Goal: Task Accomplishment & Management: Complete application form

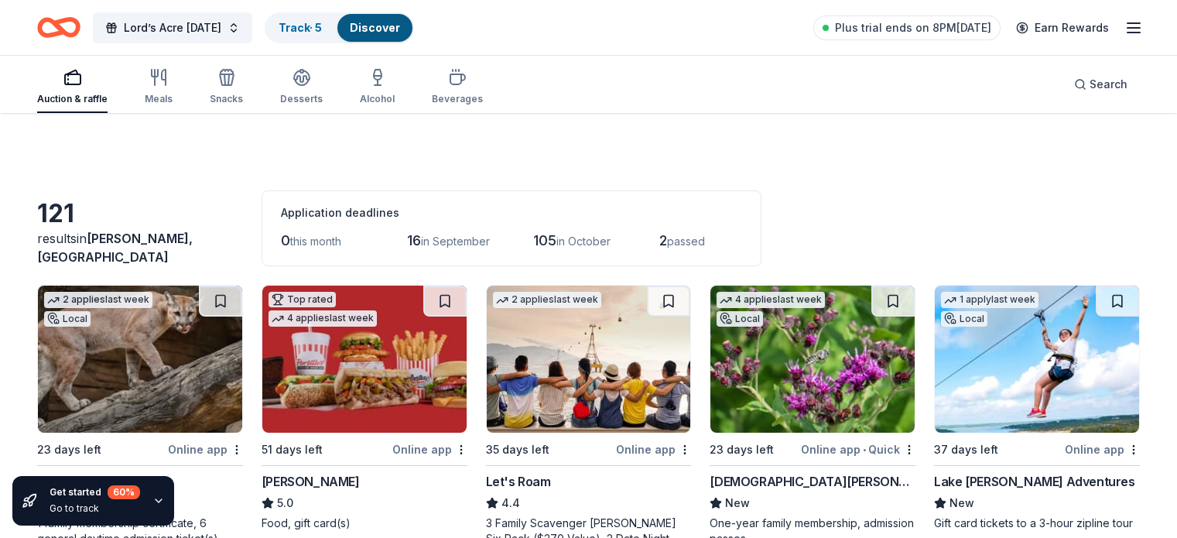
scroll to position [752, 0]
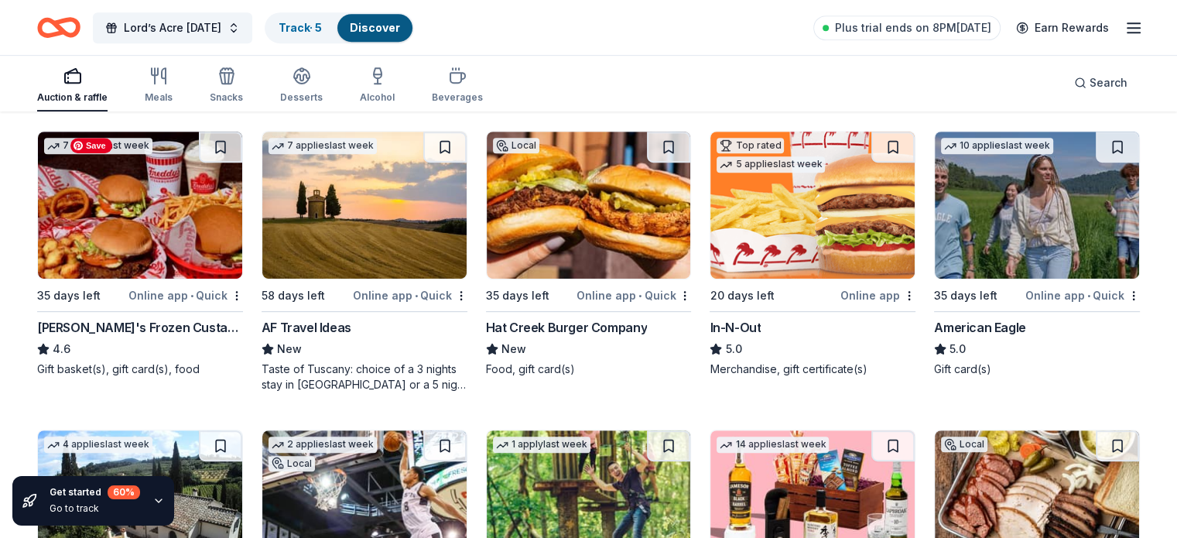
click at [188, 238] on img at bounding box center [140, 205] width 204 height 147
click at [152, 241] on img at bounding box center [140, 205] width 204 height 147
click at [807, 217] on img at bounding box center [813, 205] width 204 height 147
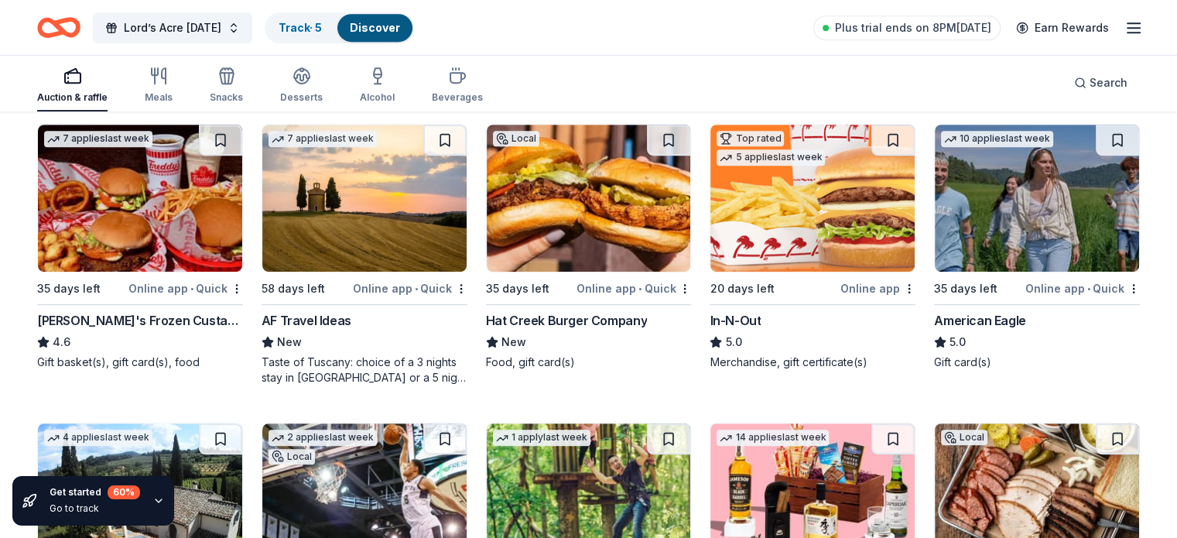
scroll to position [779, 0]
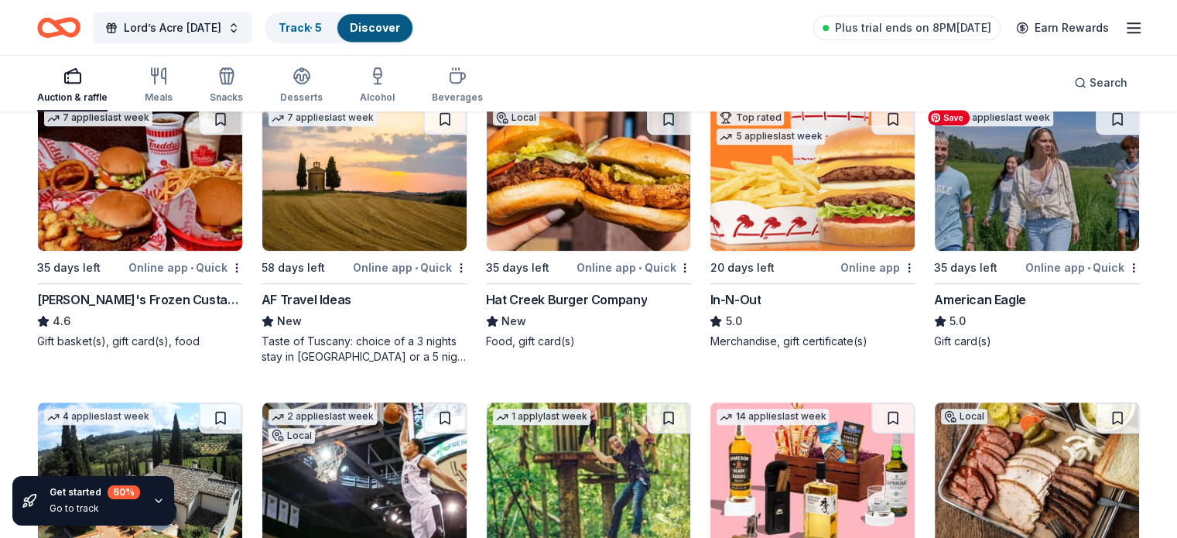
click at [1018, 197] on img at bounding box center [1037, 177] width 204 height 147
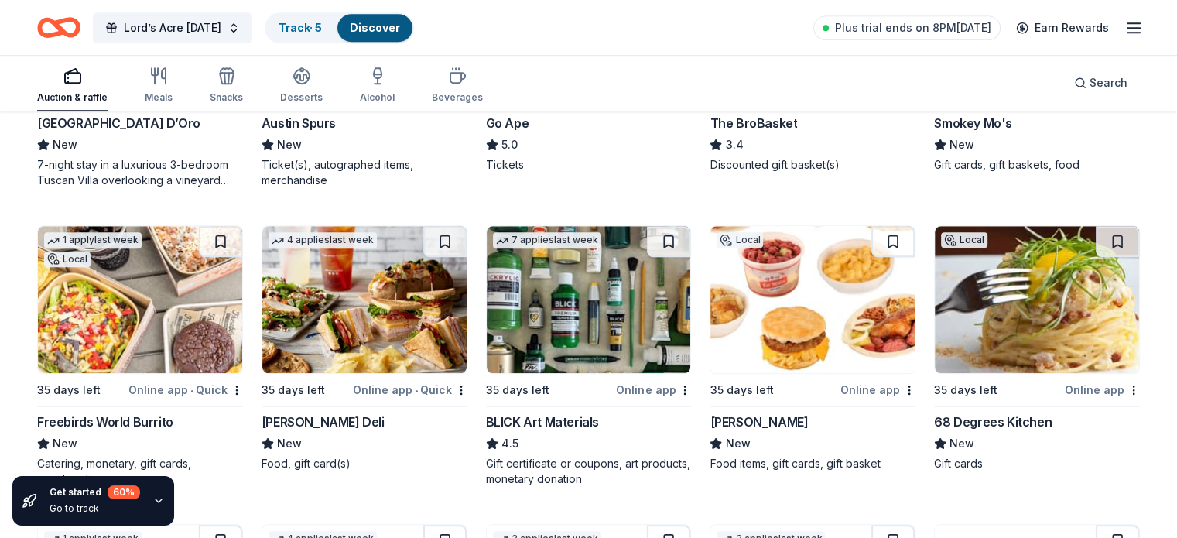
scroll to position [1260, 0]
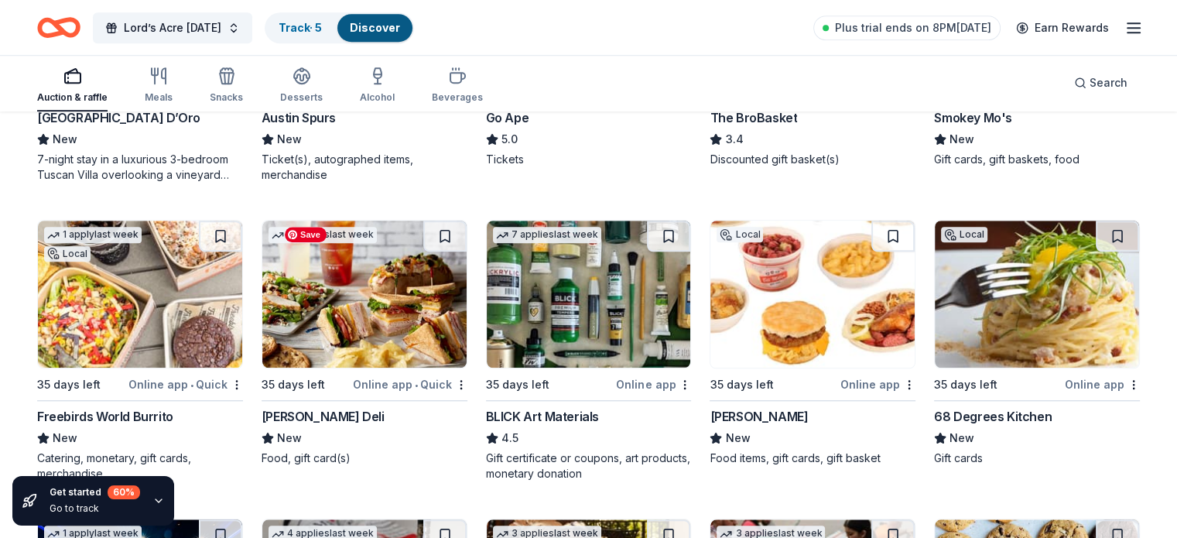
click at [367, 314] on img at bounding box center [364, 294] width 204 height 147
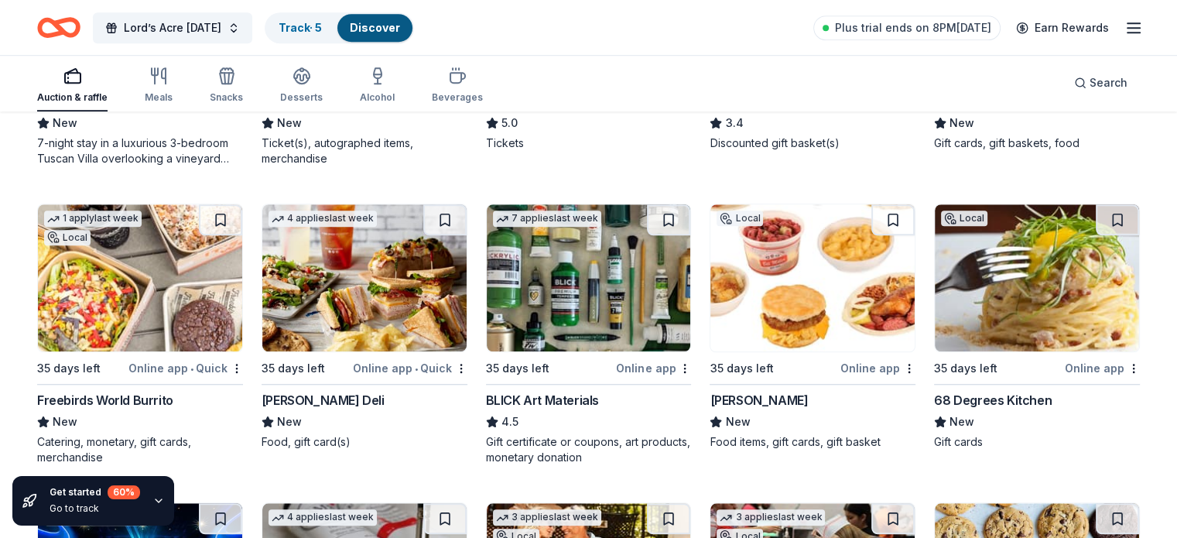
scroll to position [1273, 0]
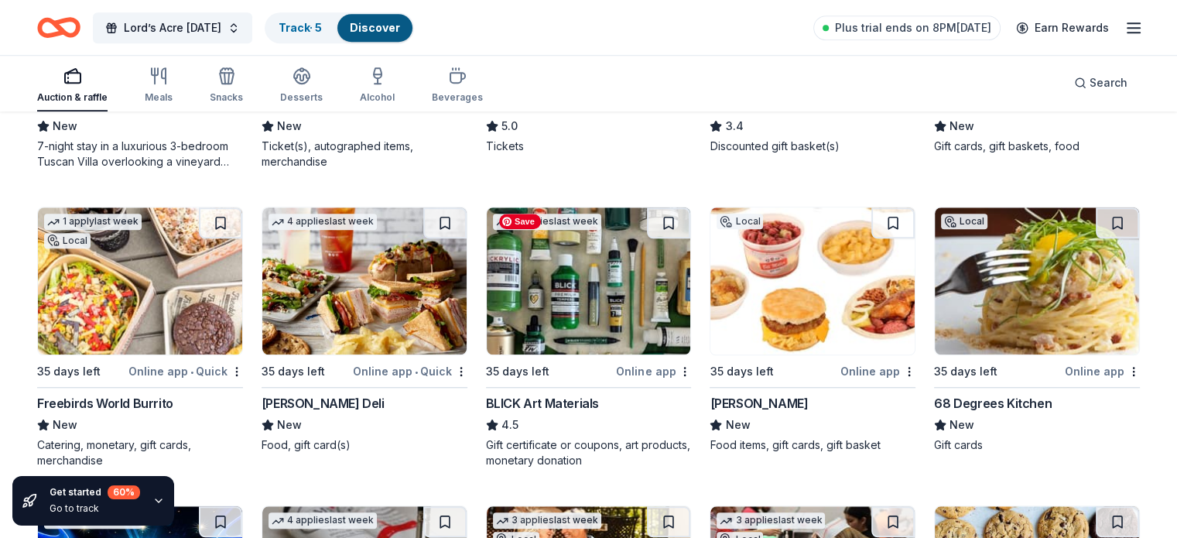
click at [584, 313] on img at bounding box center [589, 280] width 204 height 147
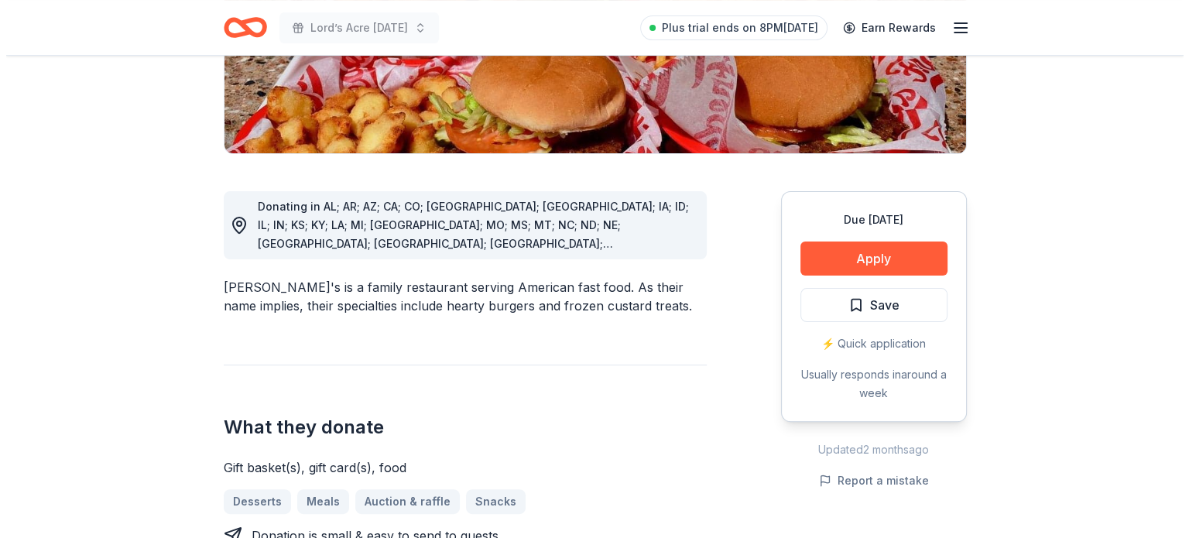
scroll to position [406, 0]
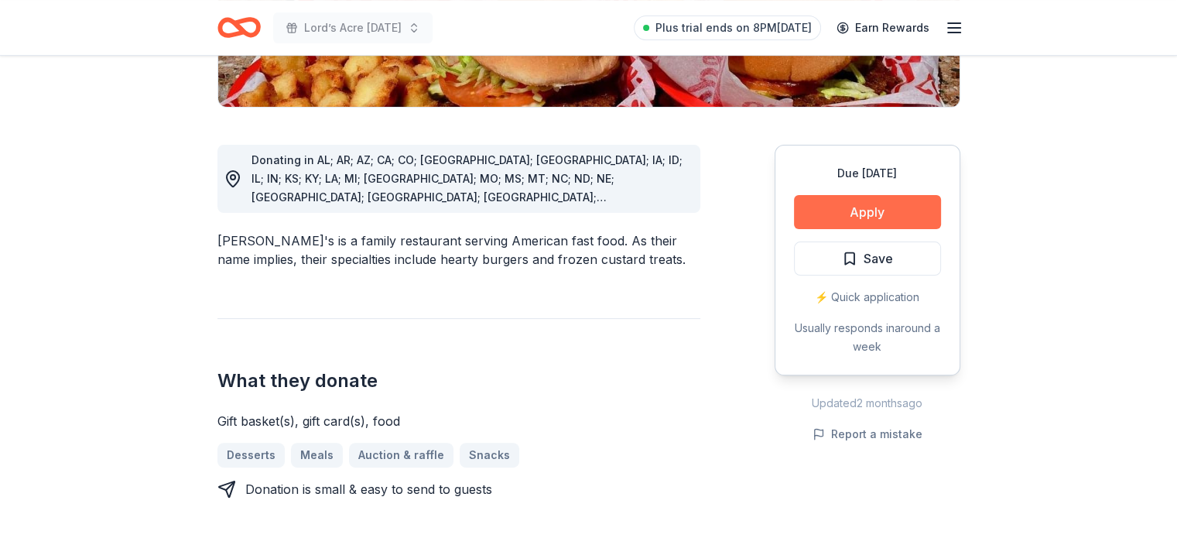
click at [881, 195] on button "Apply" at bounding box center [867, 212] width 147 height 34
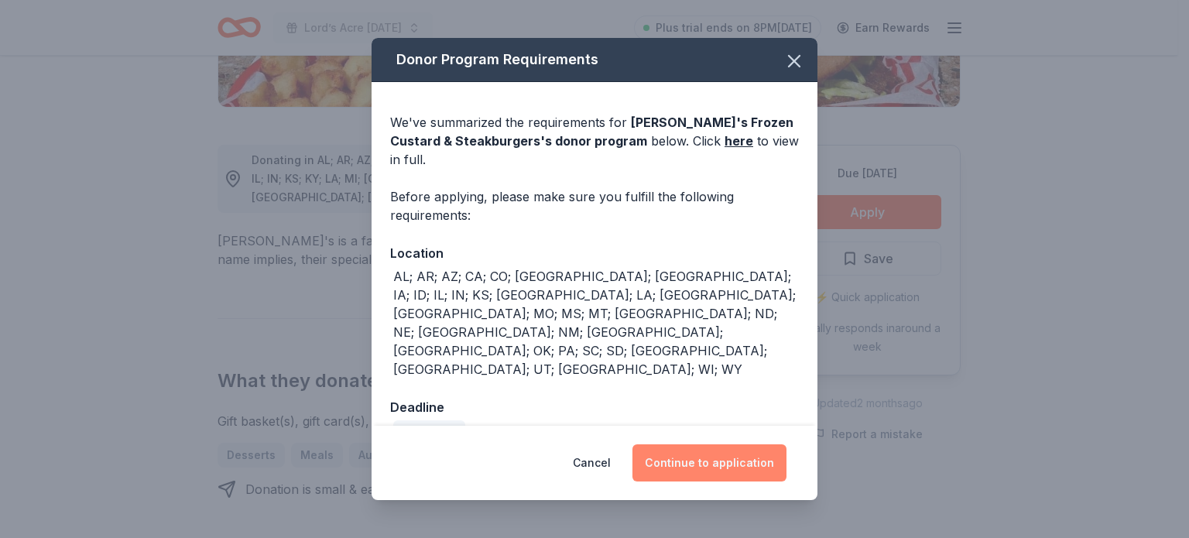
click at [740, 444] on button "Continue to application" at bounding box center [709, 462] width 154 height 37
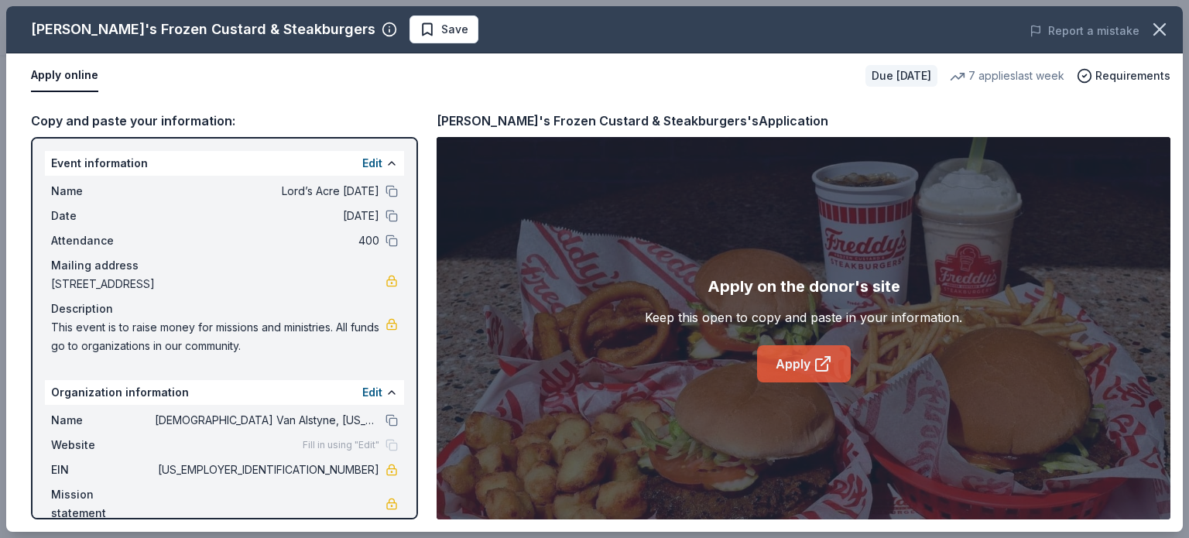
click at [805, 368] on link "Apply" at bounding box center [804, 363] width 94 height 37
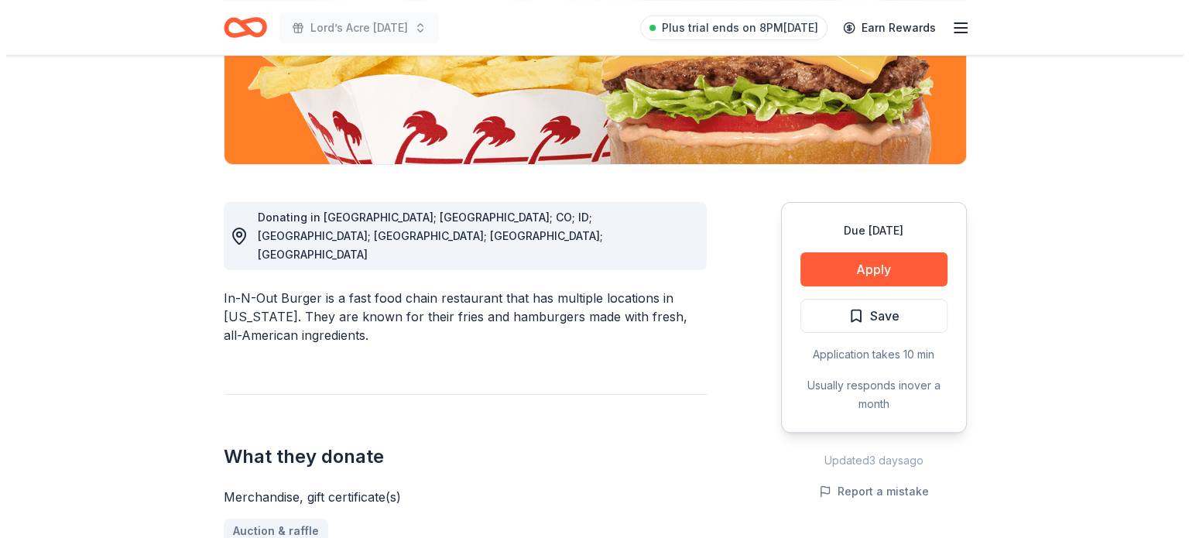
scroll to position [310, 0]
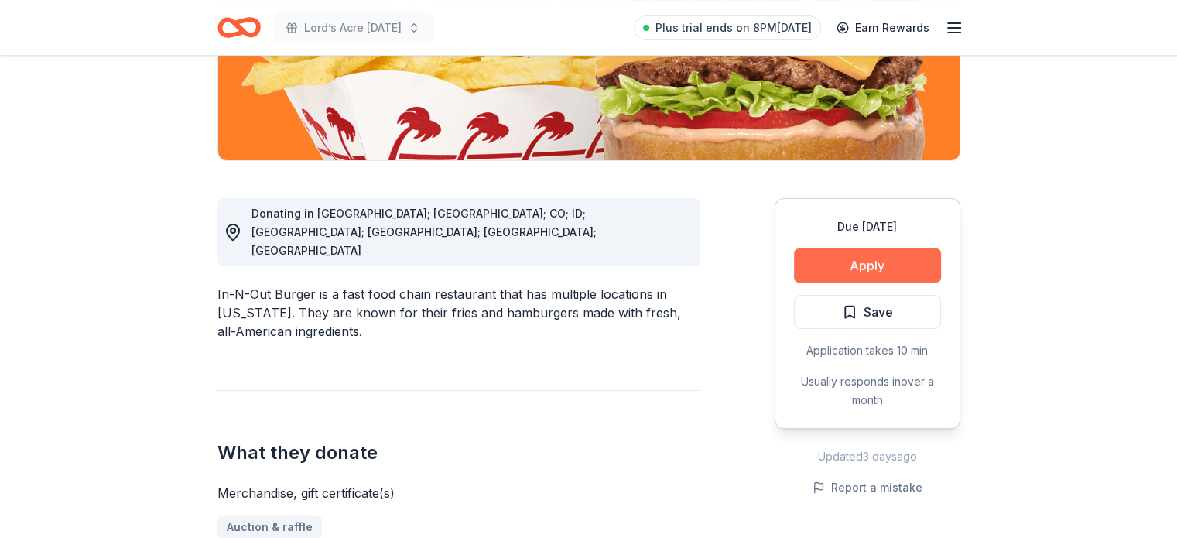
click at [889, 267] on button "Apply" at bounding box center [867, 265] width 147 height 34
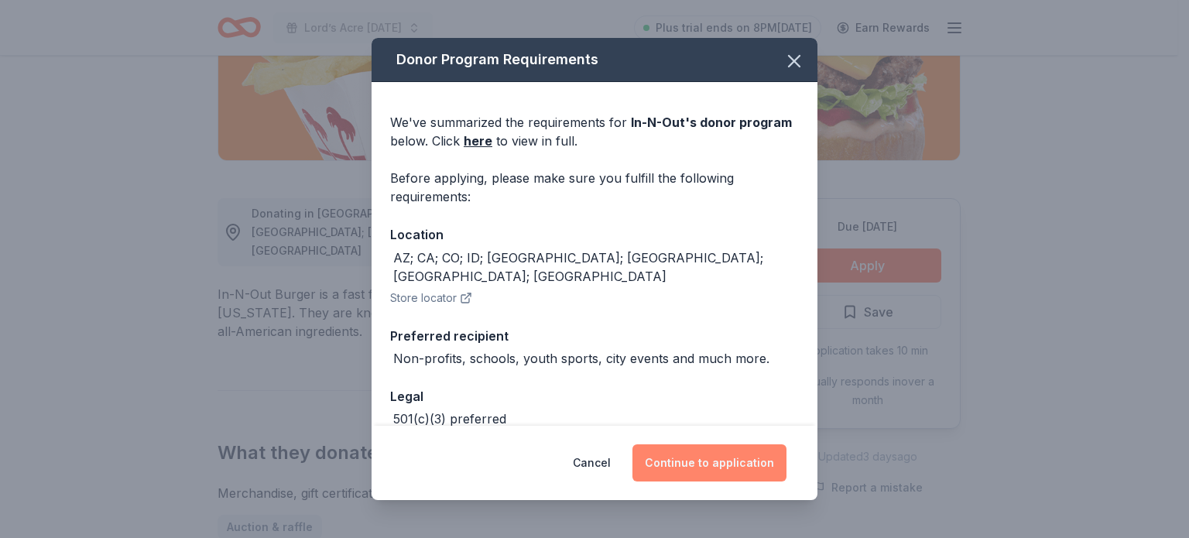
click at [703, 466] on button "Continue to application" at bounding box center [709, 462] width 154 height 37
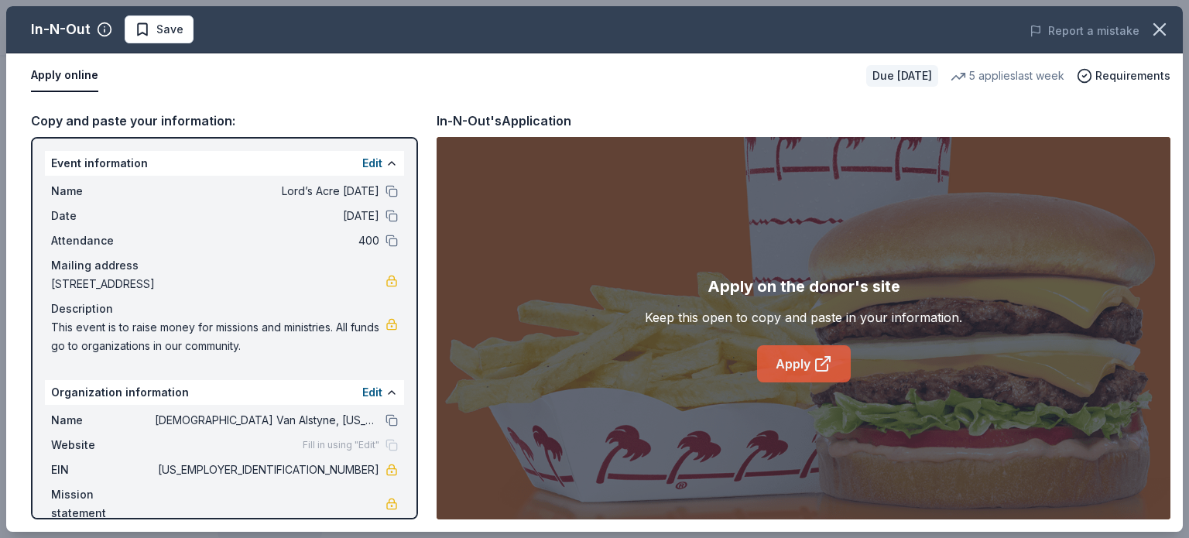
click at [794, 364] on link "Apply" at bounding box center [804, 363] width 94 height 37
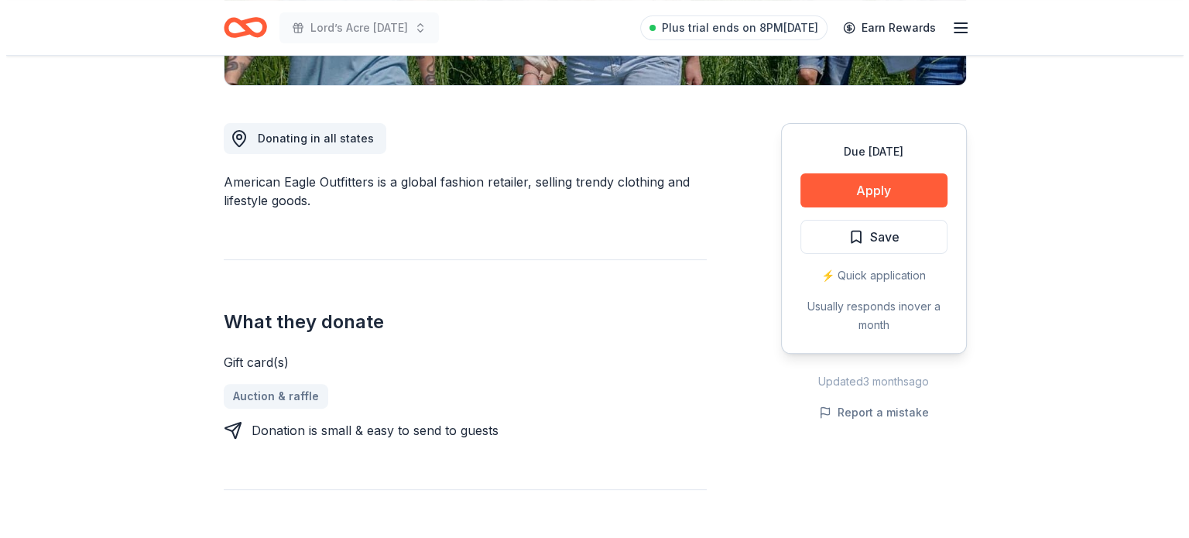
scroll to position [394, 0]
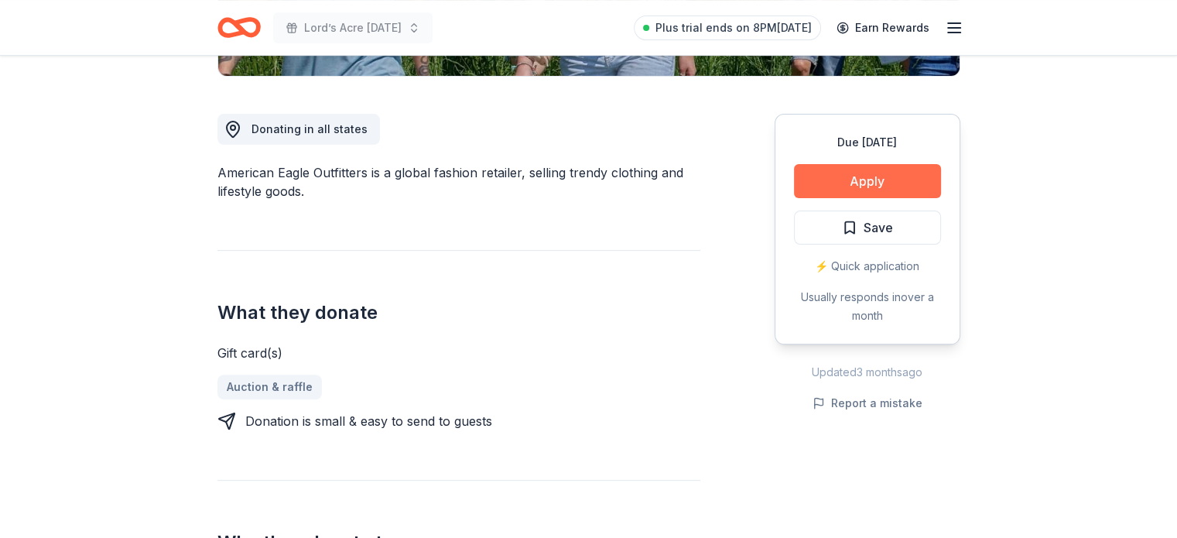
click at [895, 192] on button "Apply" at bounding box center [867, 181] width 147 height 34
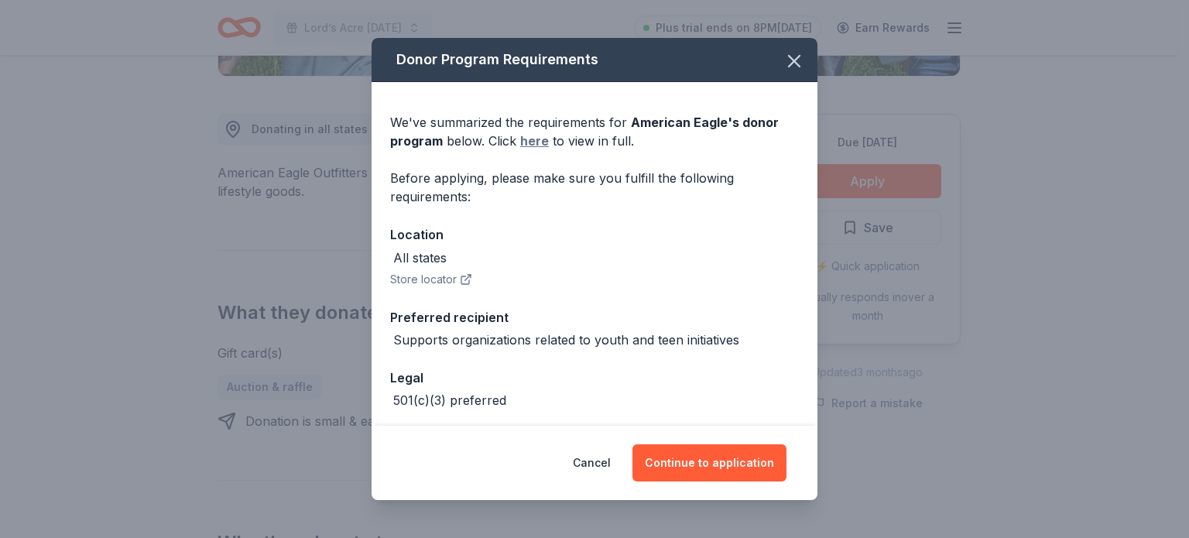
click at [531, 142] on link "here" at bounding box center [534, 141] width 29 height 19
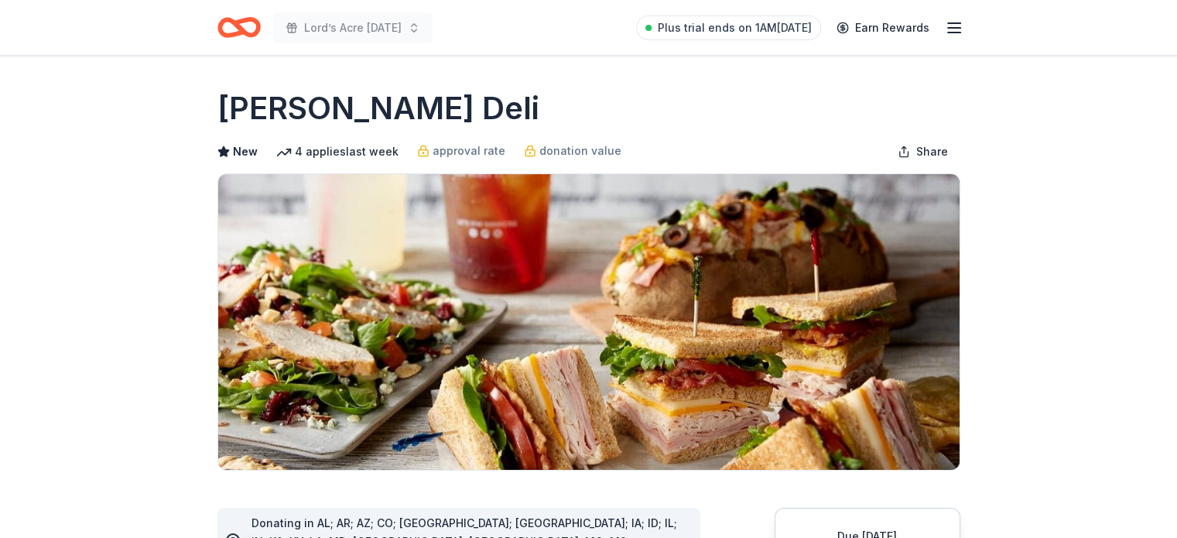
click at [635, 380] on img at bounding box center [588, 322] width 741 height 296
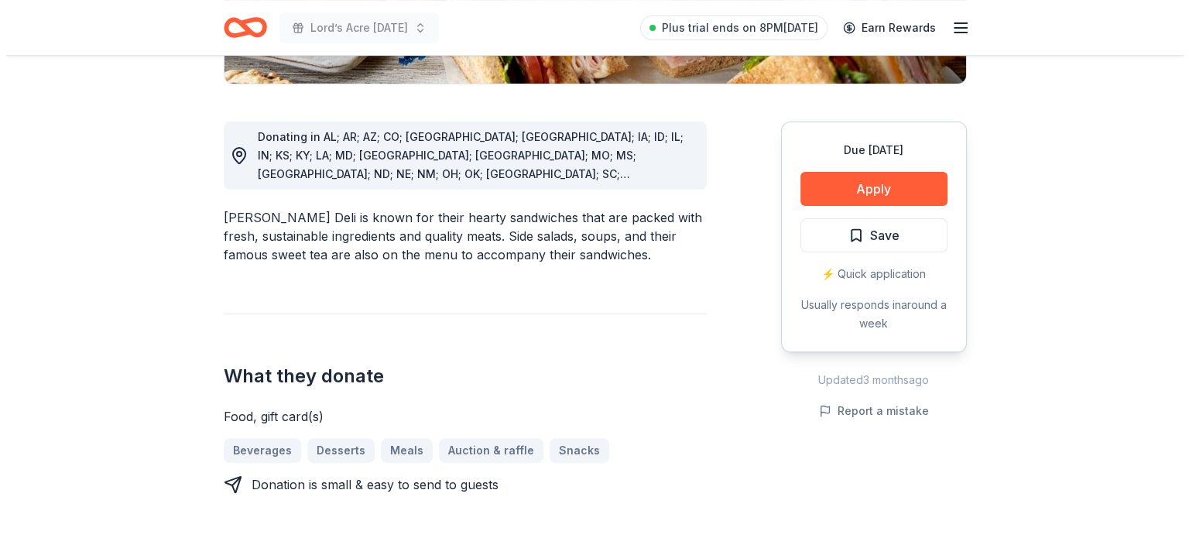
scroll to position [391, 0]
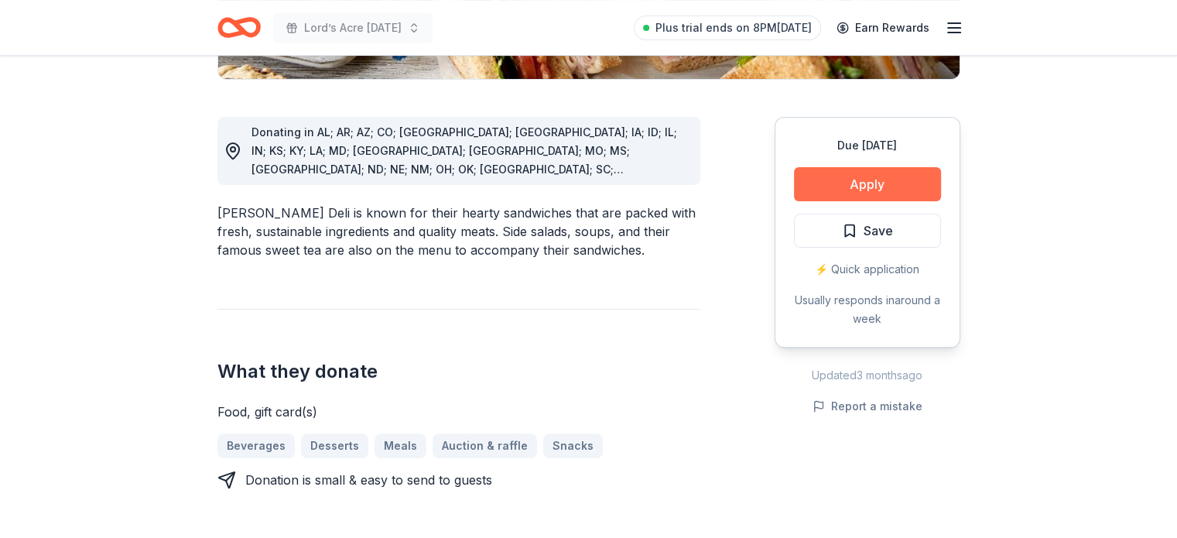
click at [901, 183] on button "Apply" at bounding box center [867, 184] width 147 height 34
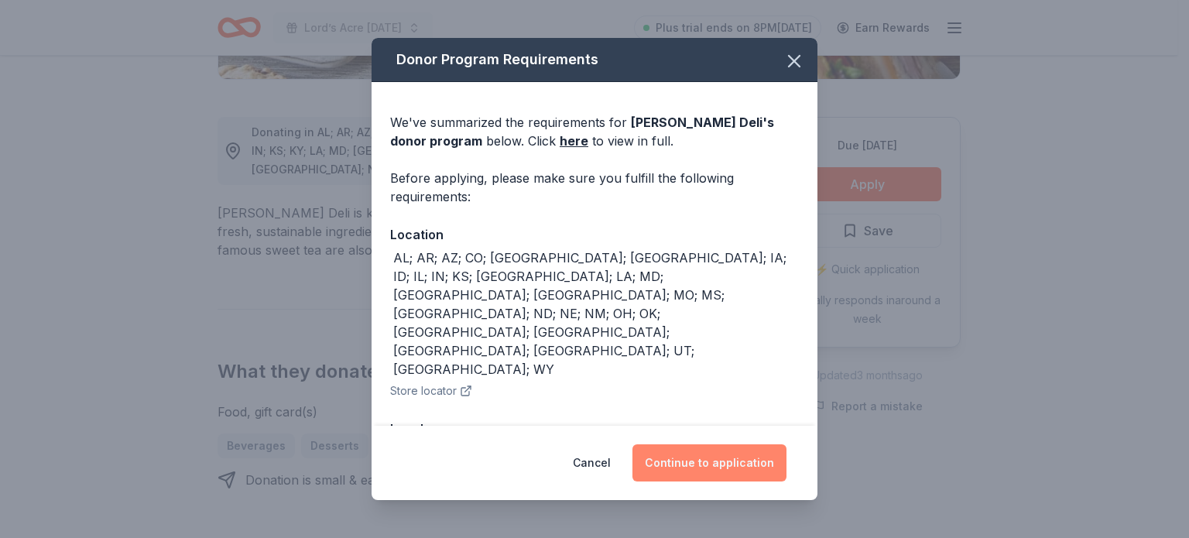
click at [732, 466] on button "Continue to application" at bounding box center [709, 462] width 154 height 37
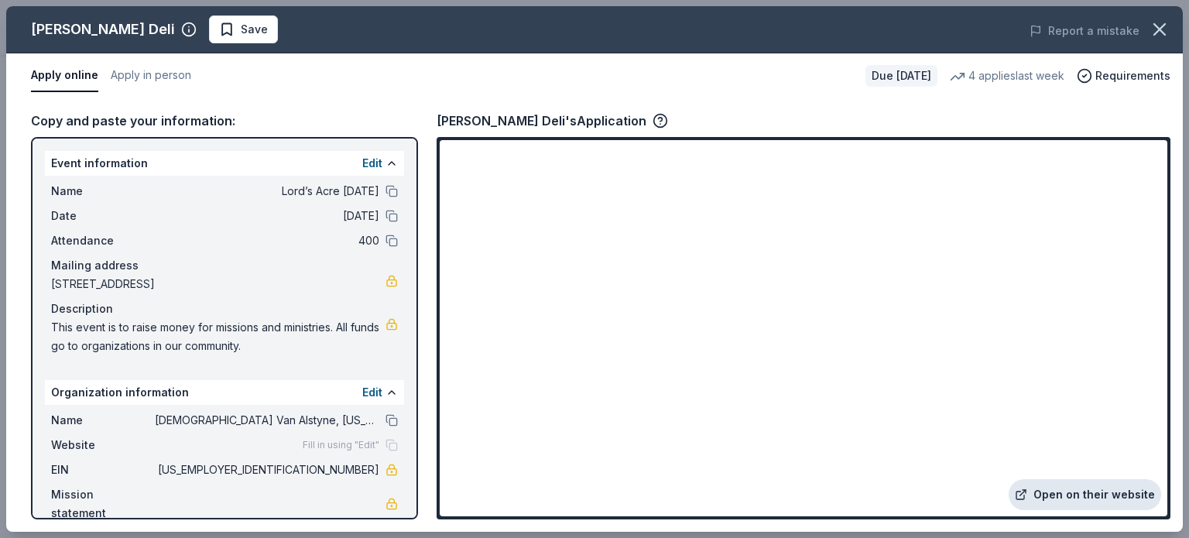
click at [1111, 490] on link "Open on their website" at bounding box center [1085, 494] width 152 height 31
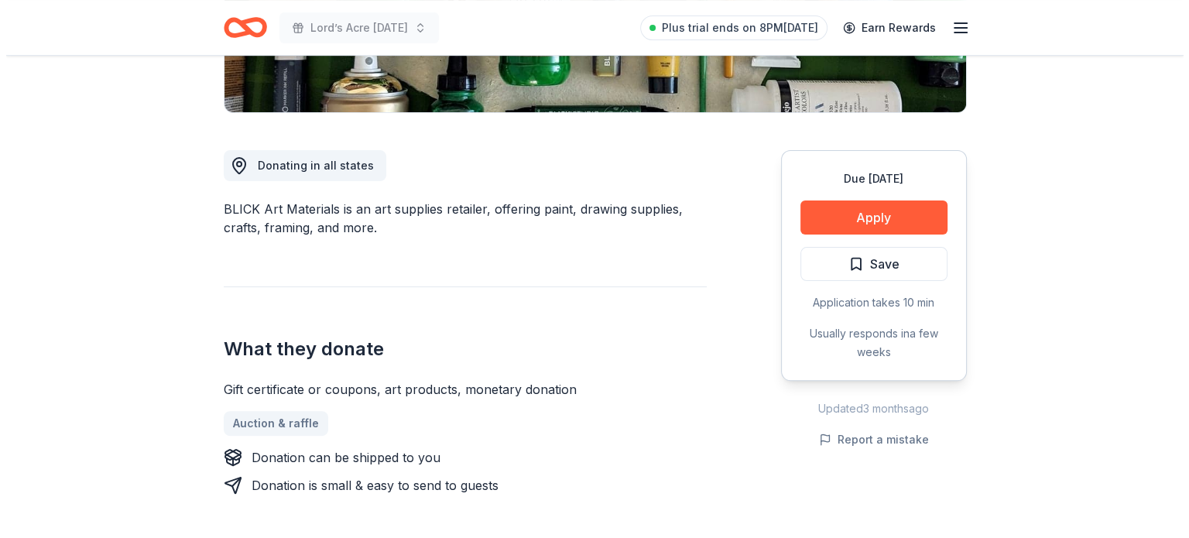
scroll to position [444, 0]
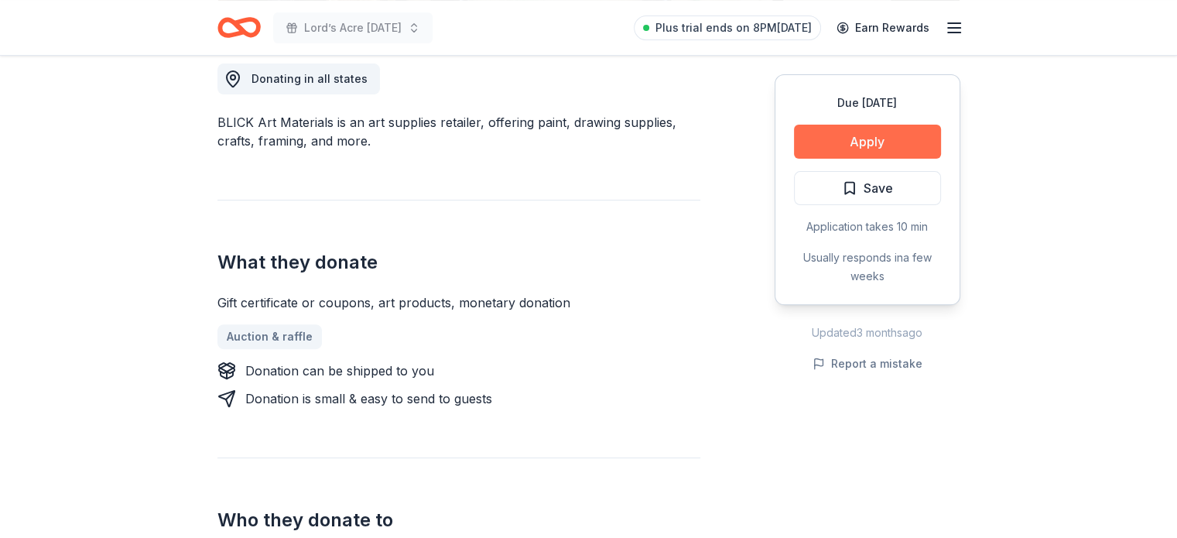
click at [837, 146] on button "Apply" at bounding box center [867, 142] width 147 height 34
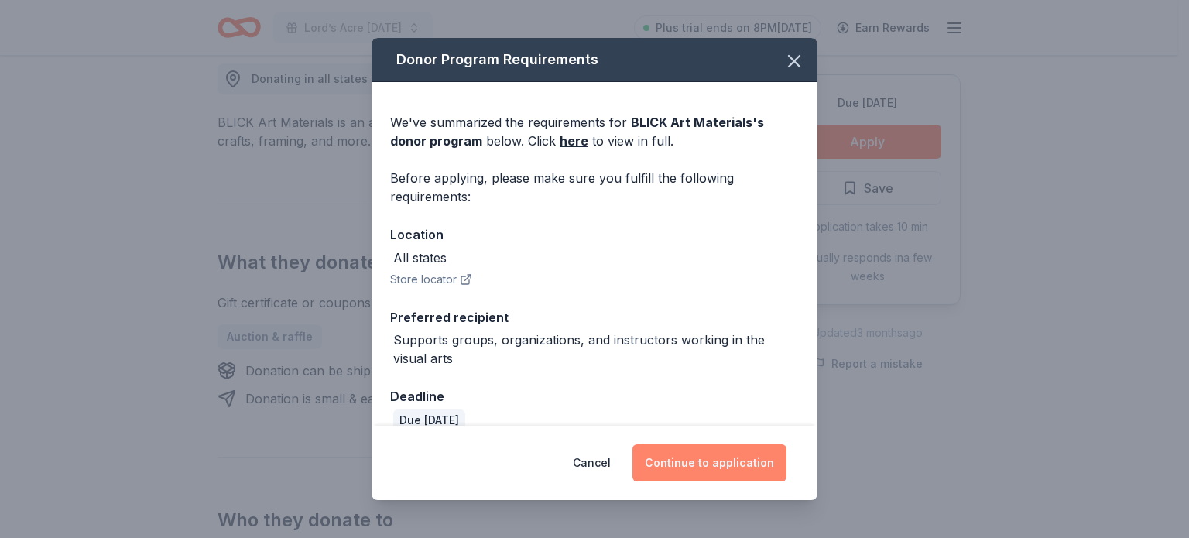
click at [718, 472] on button "Continue to application" at bounding box center [709, 462] width 154 height 37
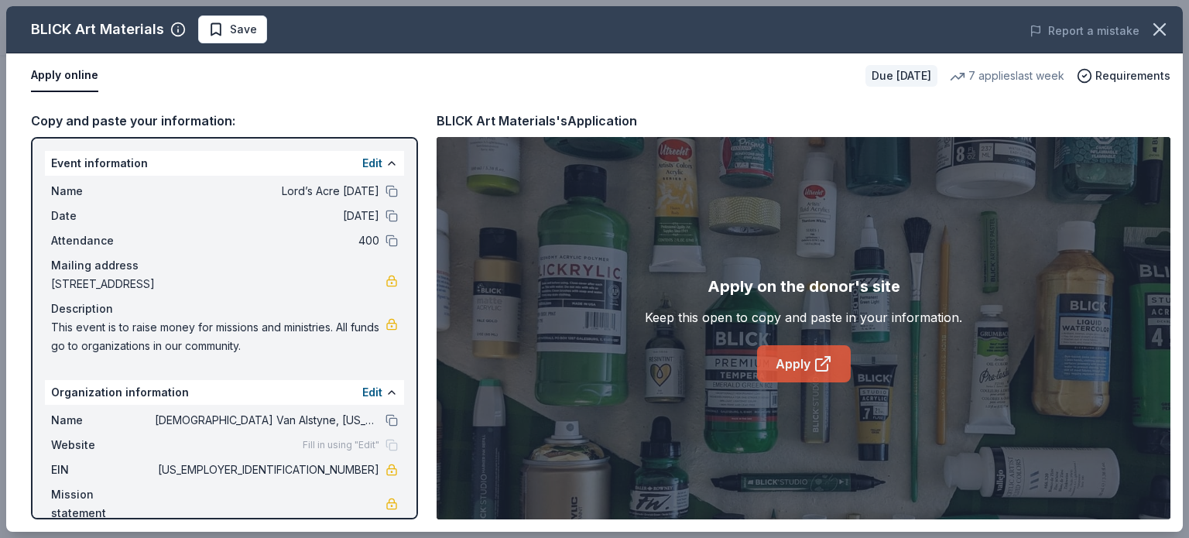
click at [805, 376] on link "Apply" at bounding box center [804, 363] width 94 height 37
